Goal: Information Seeking & Learning: Learn about a topic

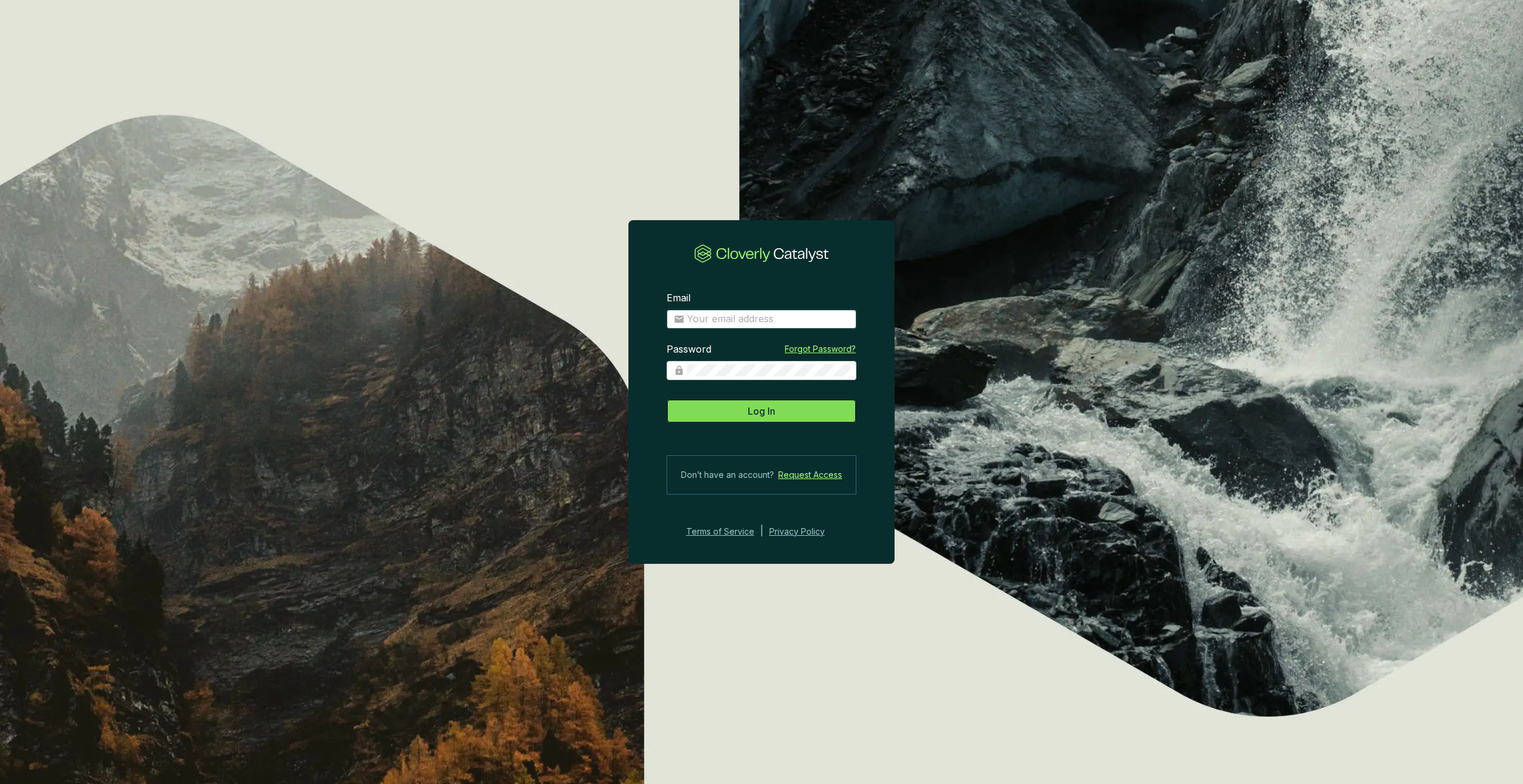
type input "samantha@viridioscapital.com"
click at [833, 407] on button "Log In" at bounding box center [762, 411] width 190 height 24
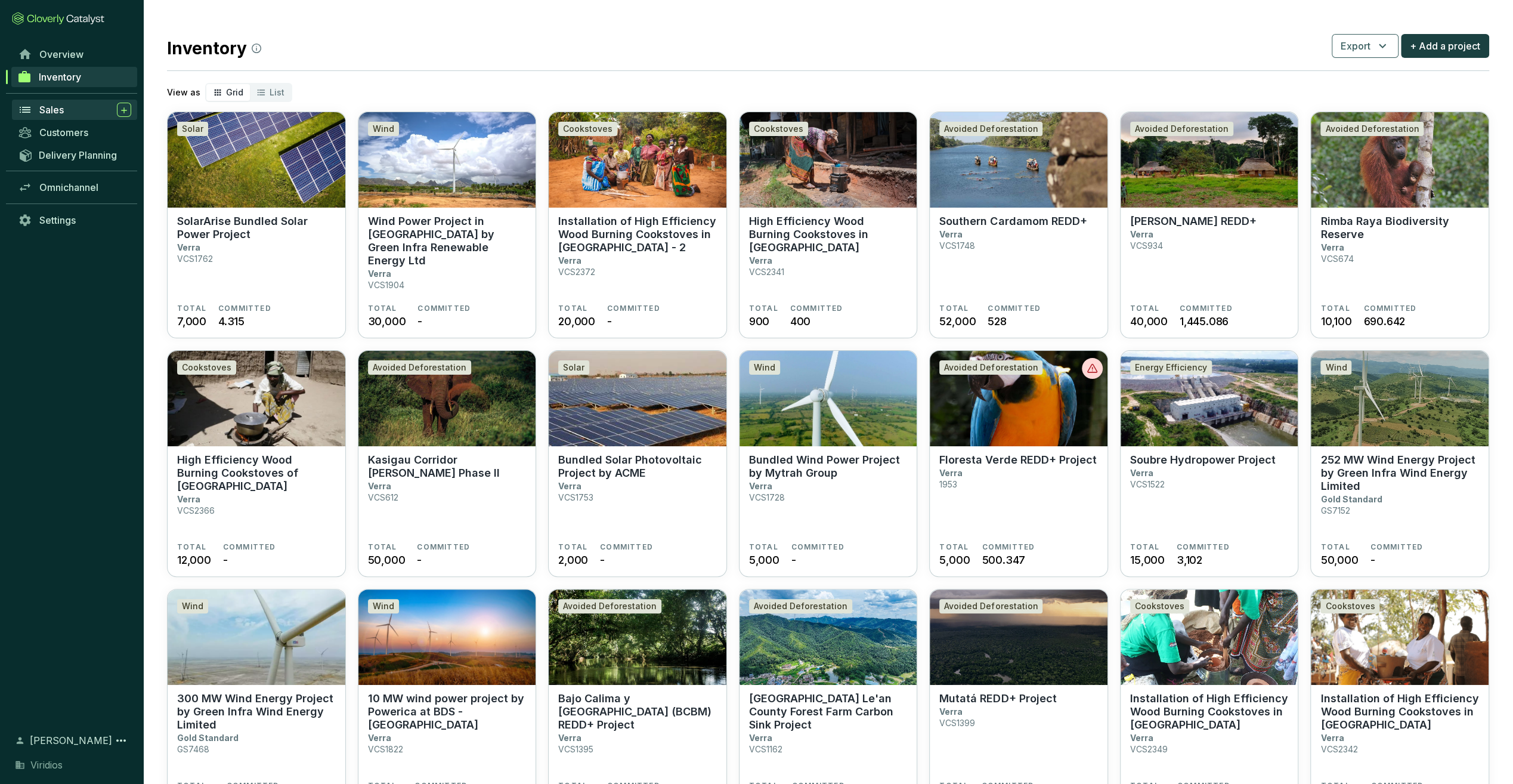
click at [52, 104] on span "Sales" at bounding box center [51, 110] width 25 height 12
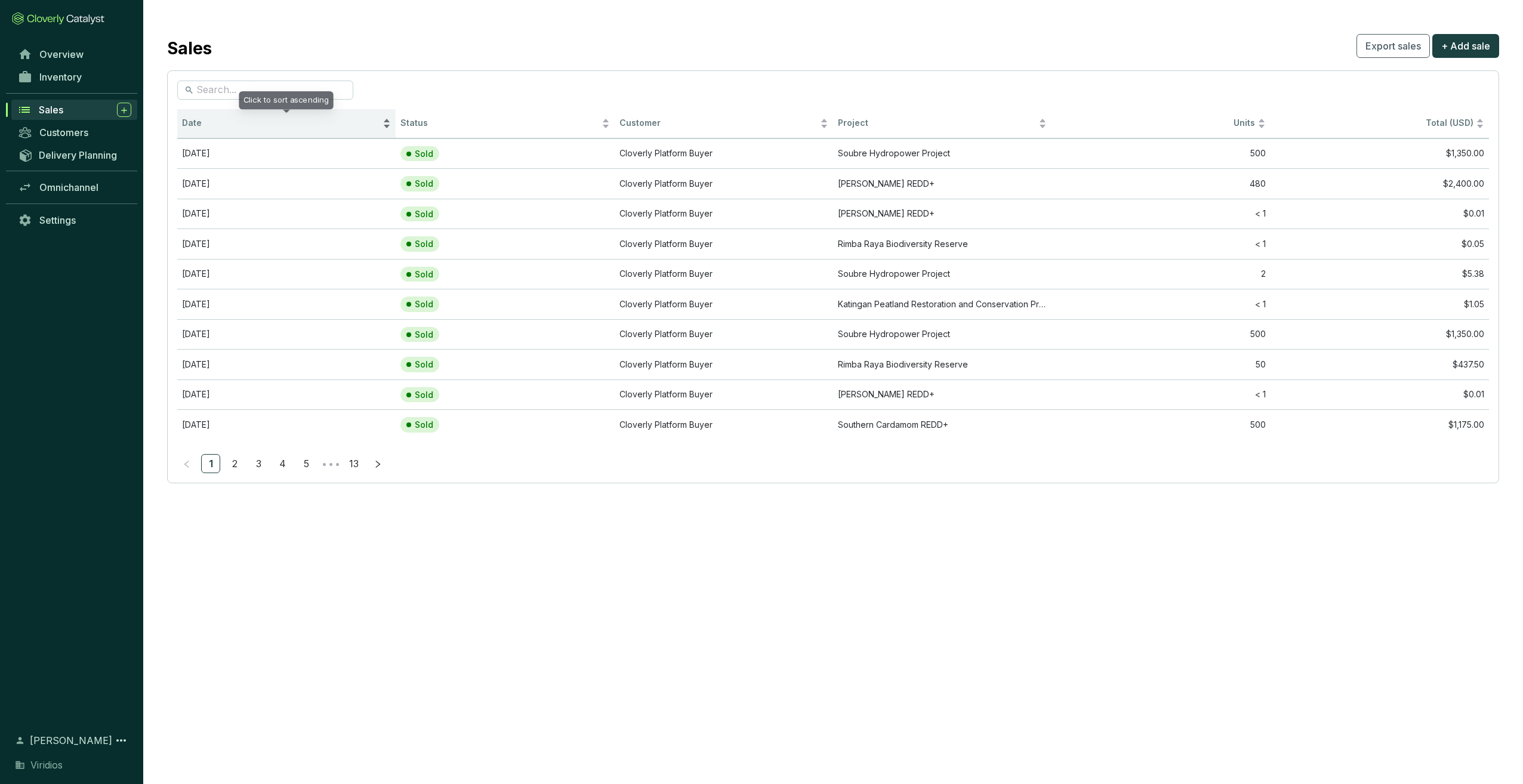
click at [248, 116] on div "Date" at bounding box center [286, 123] width 209 height 15
click at [244, 119] on span "Date" at bounding box center [281, 123] width 198 height 11
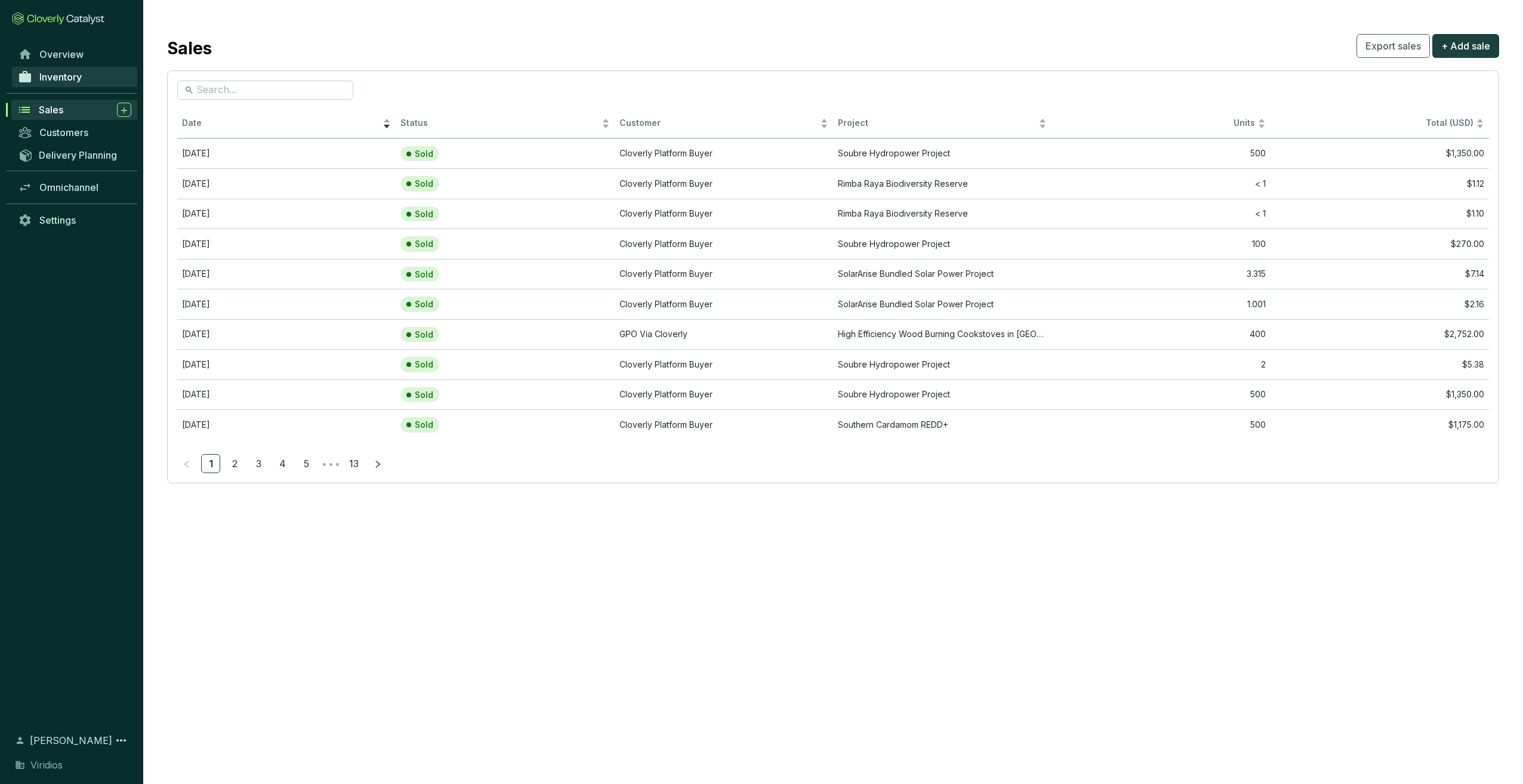
click at [79, 76] on span "Inventory" at bounding box center [60, 77] width 43 height 12
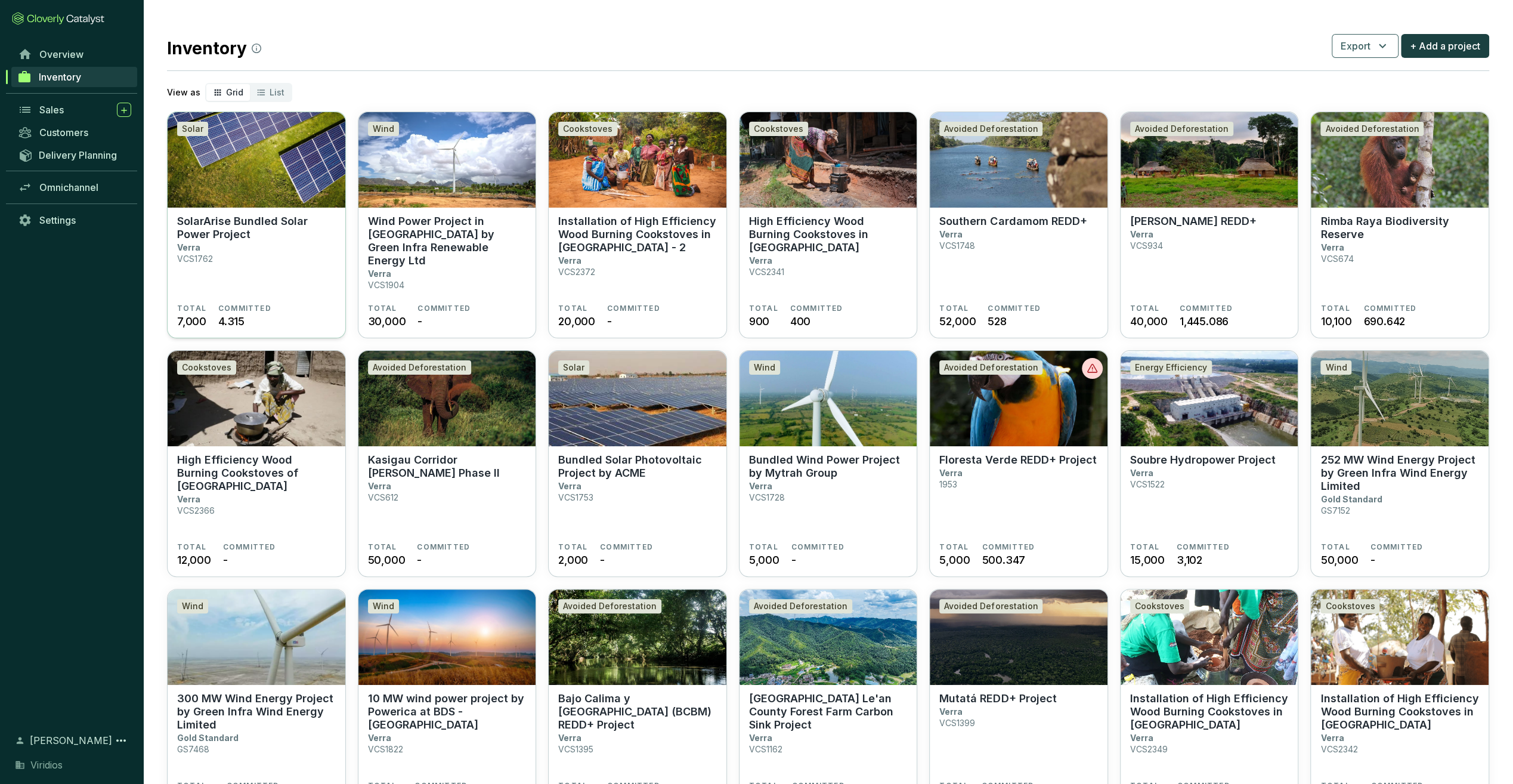
click at [241, 232] on p "SolarArise Bundled Solar Power Project" at bounding box center [256, 228] width 159 height 27
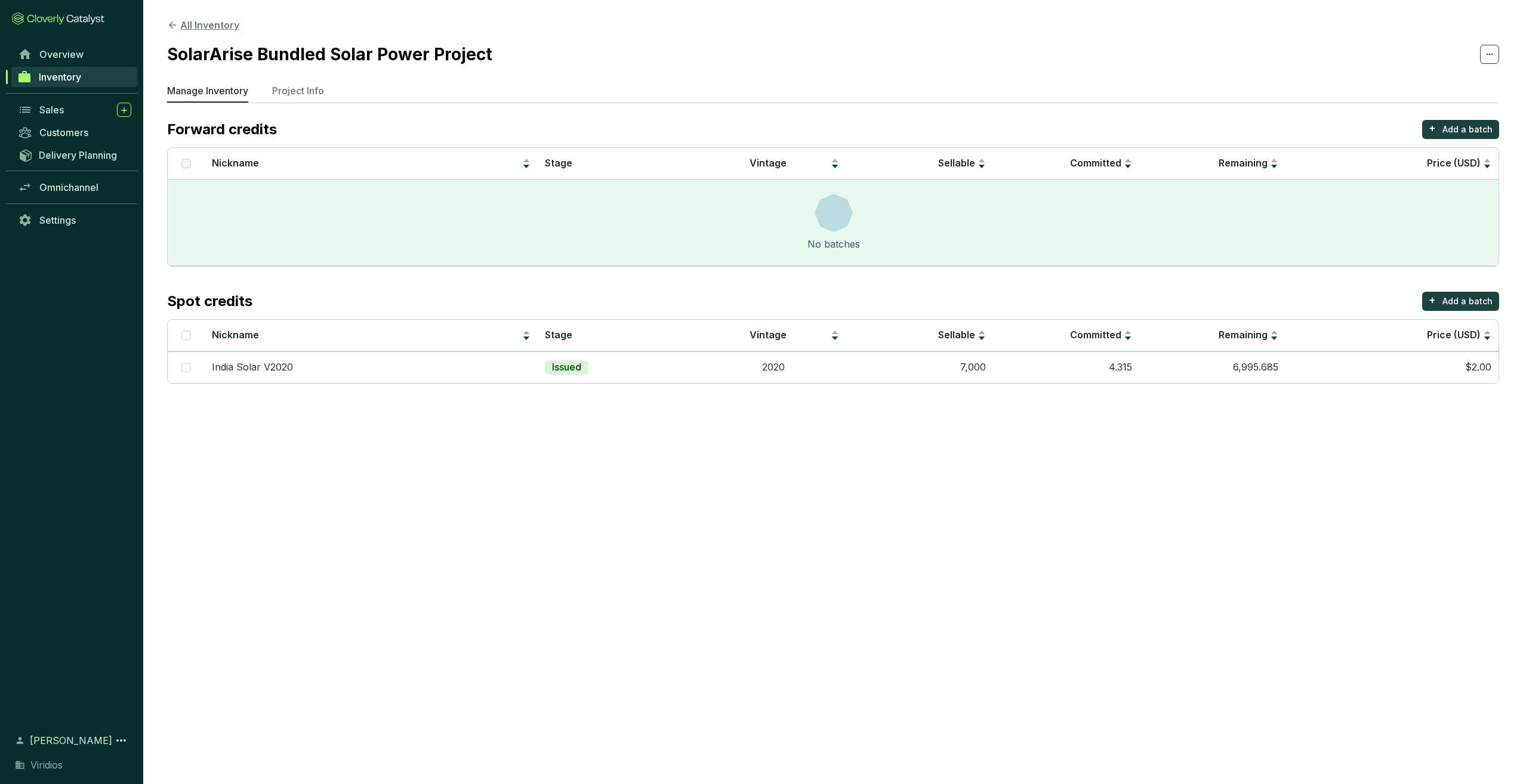
click at [209, 25] on button "All Inventory" at bounding box center [203, 25] width 72 height 15
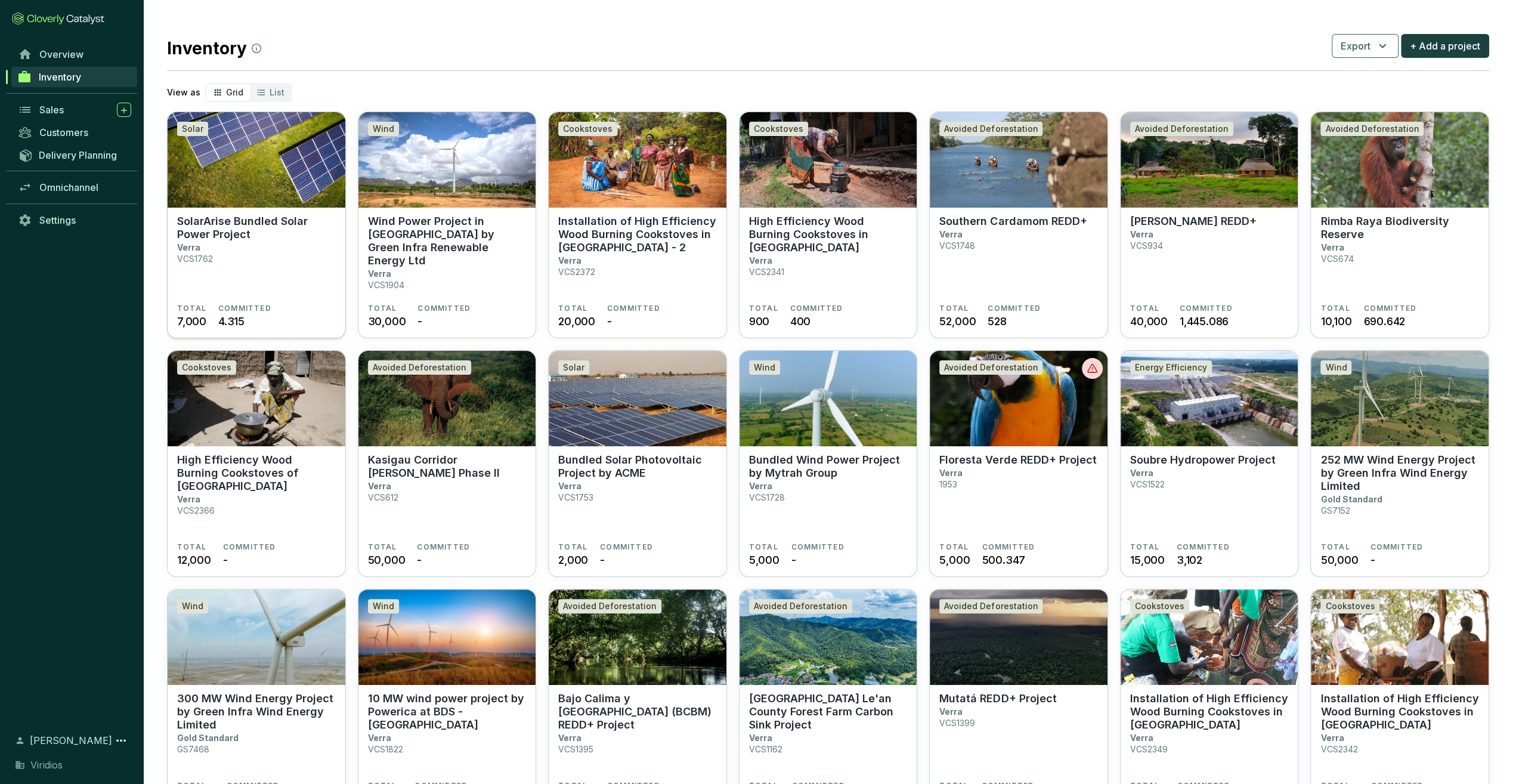
click at [269, 236] on p "SolarArise Bundled Solar Power Project" at bounding box center [256, 228] width 159 height 27
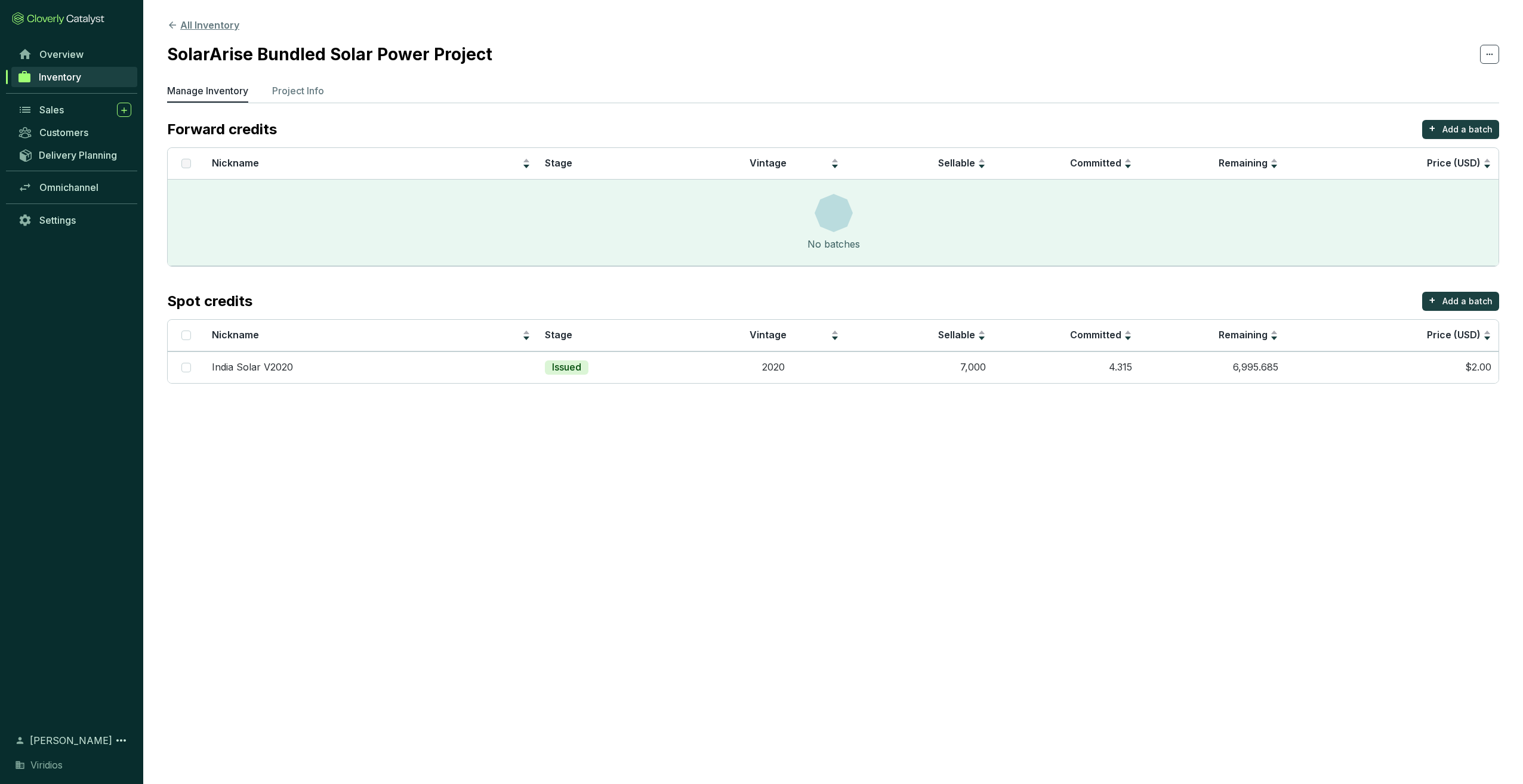
click at [228, 24] on button "All Inventory" at bounding box center [203, 25] width 72 height 15
